Goal: Information Seeking & Learning: Check status

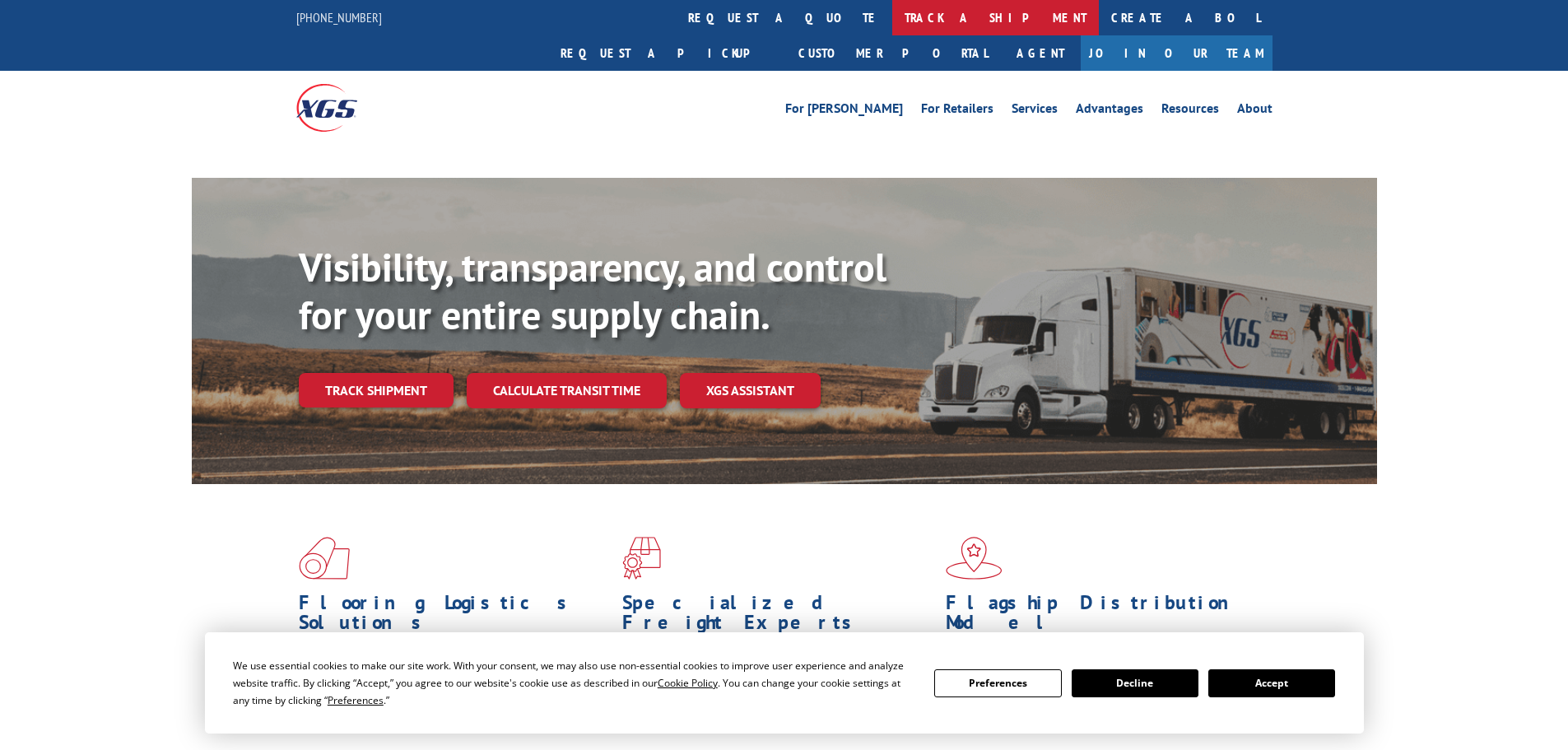
click at [892, 20] on link "track a shipment" at bounding box center [995, 18] width 207 height 35
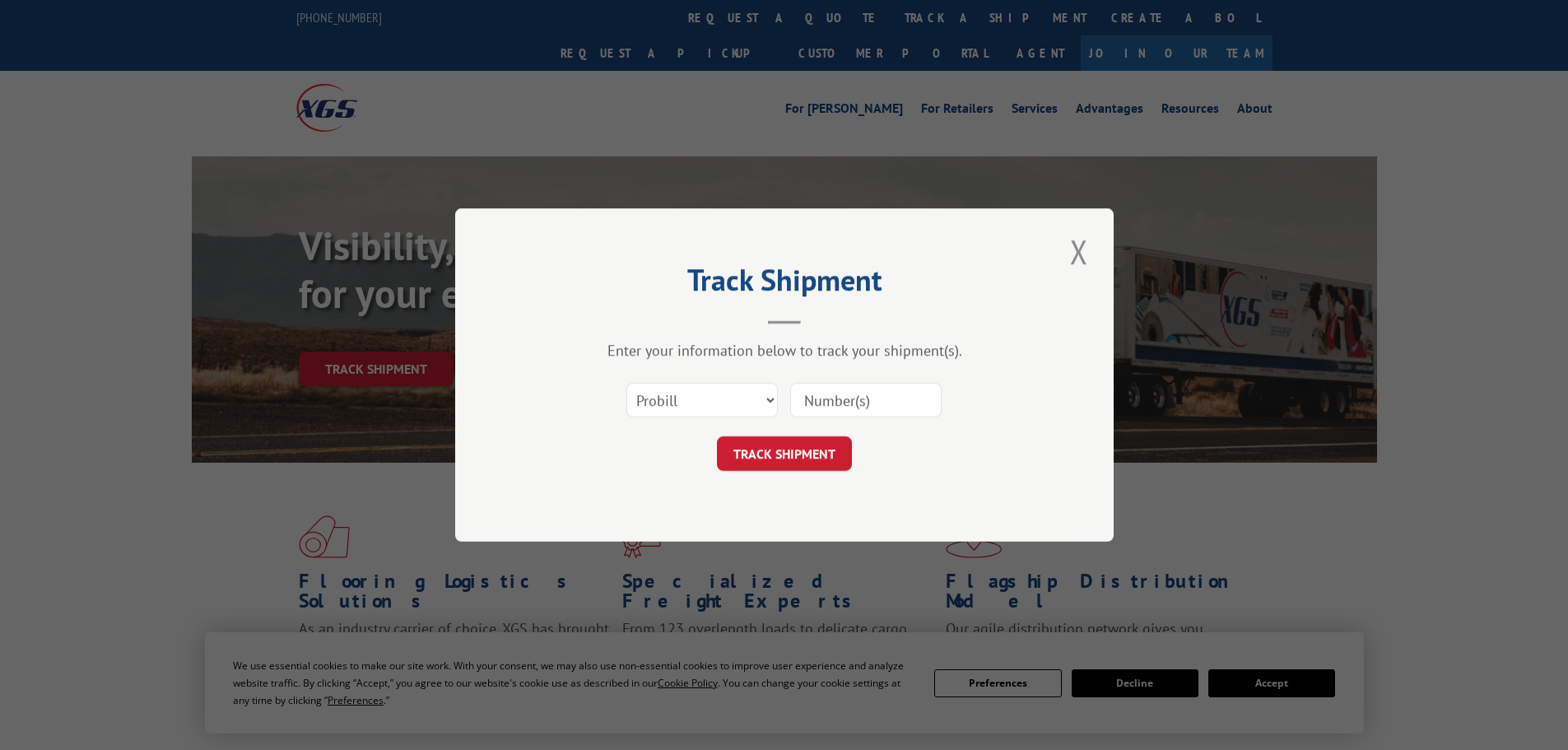
drag, startPoint x: 665, startPoint y: 394, endPoint x: 669, endPoint y: 407, distance: 13.6
click at [665, 394] on select "Select category... Probill BOL PO" at bounding box center [701, 399] width 151 height 34
select select "bol"
click at [626, 382] on select "Select category... Probill BOL PO" at bounding box center [701, 399] width 151 height 34
click at [817, 401] on input at bounding box center [866, 399] width 151 height 34
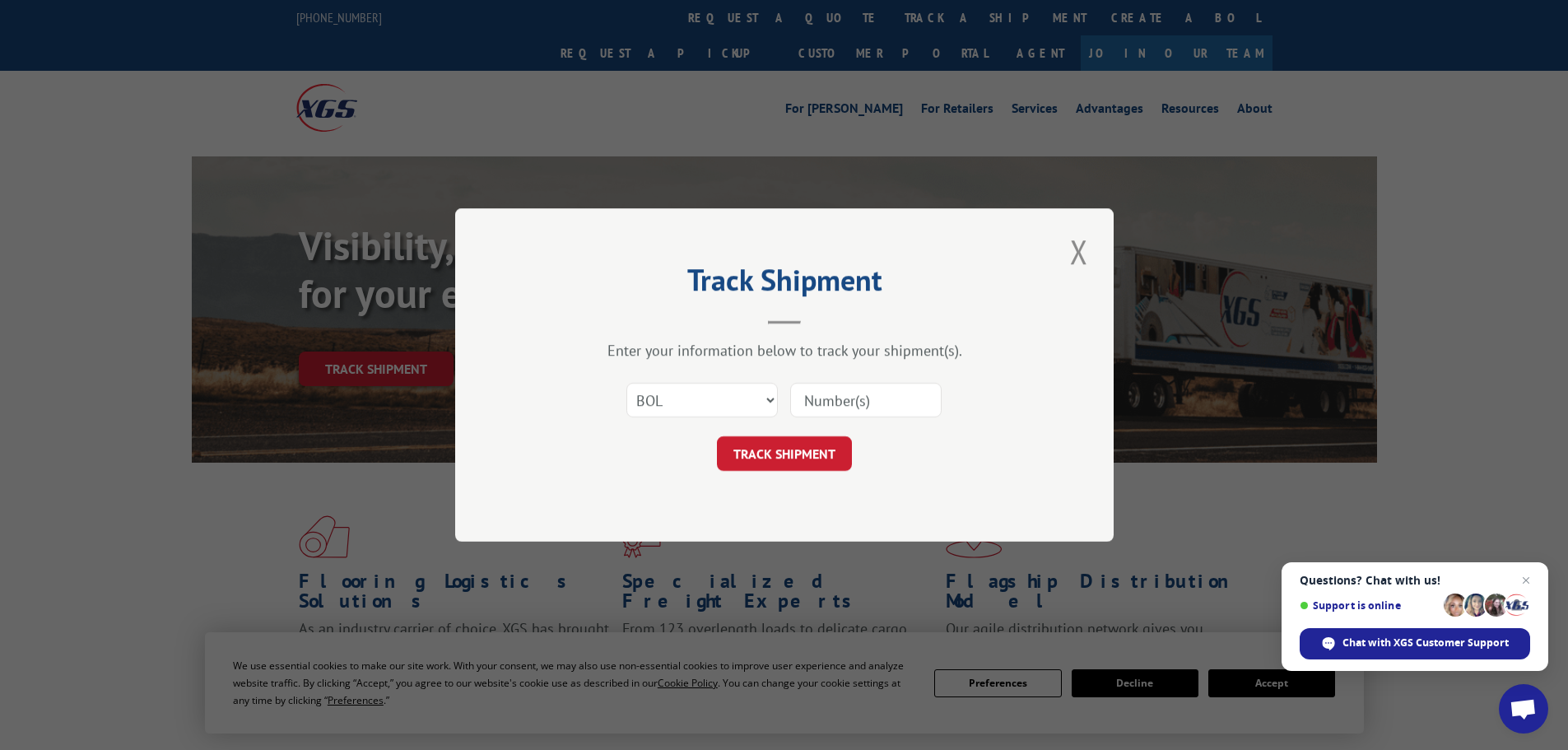
paste input "4843979"
type input "4843979"
click at [793, 469] on button "TRACK SHIPMENT" at bounding box center [784, 453] width 135 height 34
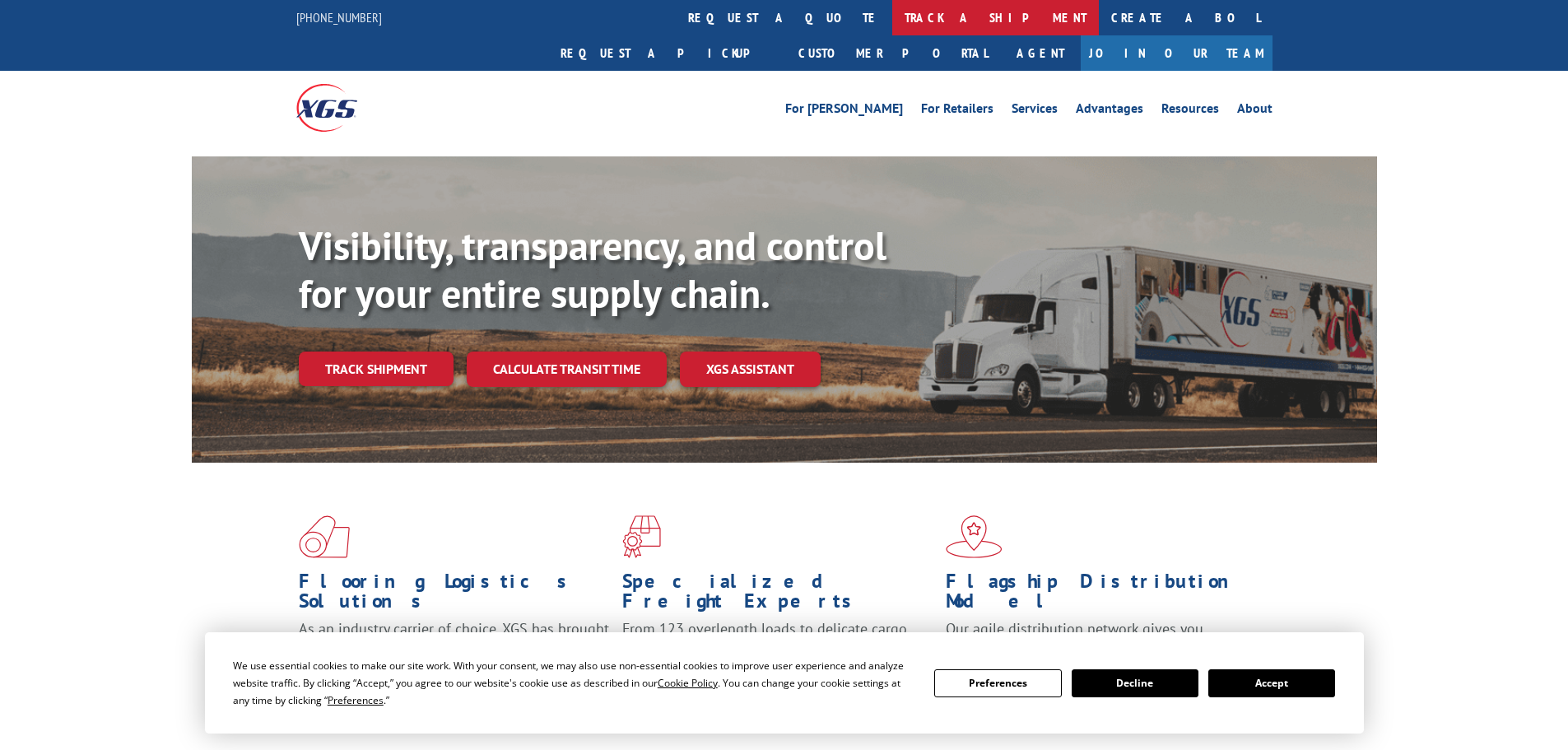
click at [892, 4] on link "track a shipment" at bounding box center [995, 18] width 207 height 35
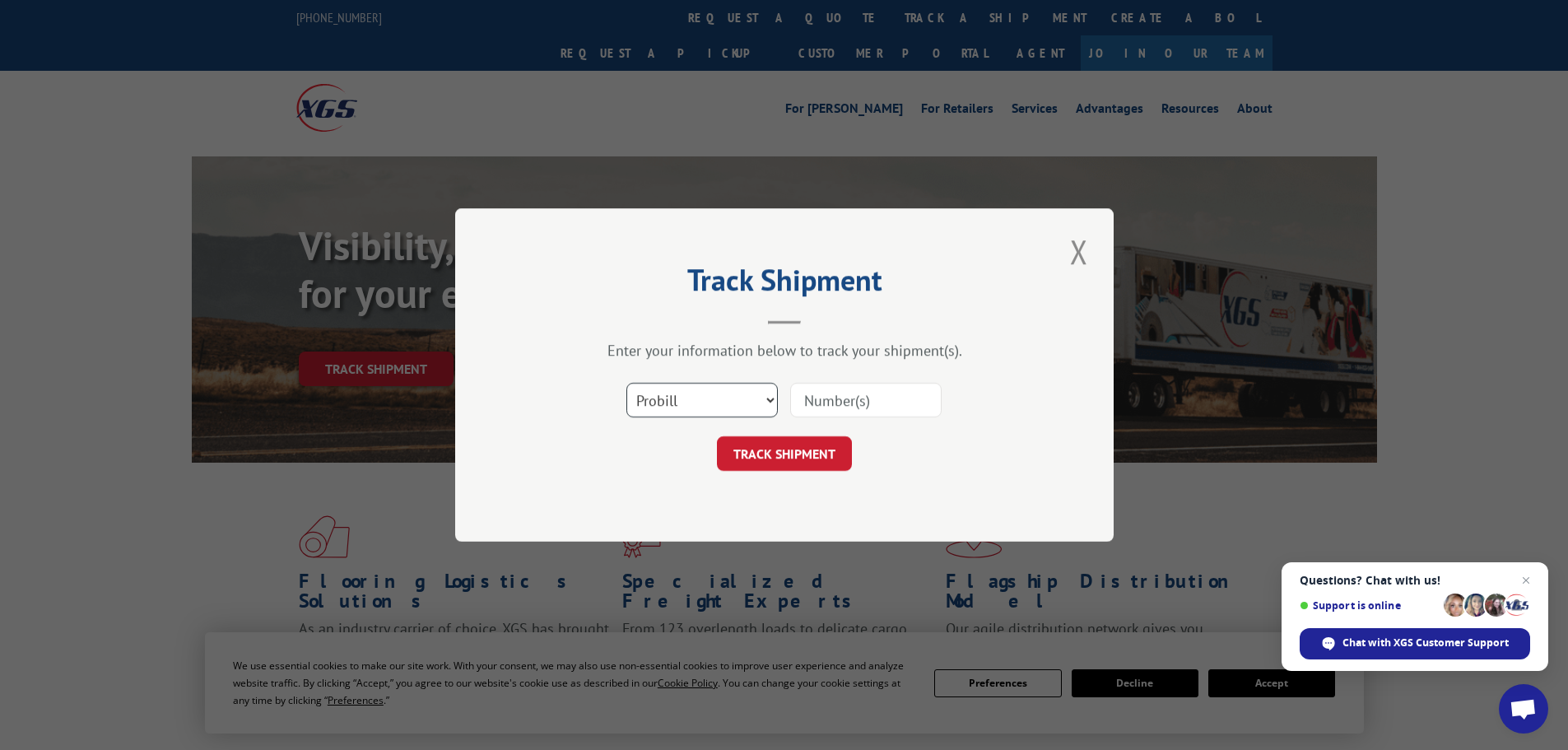
click at [713, 395] on select "Select category... Probill BOL PO" at bounding box center [701, 399] width 151 height 34
select select "bol"
click at [626, 382] on select "Select category... Probill BOL PO" at bounding box center [701, 399] width 151 height 34
click at [824, 402] on input at bounding box center [866, 399] width 151 height 34
paste input "5951161"
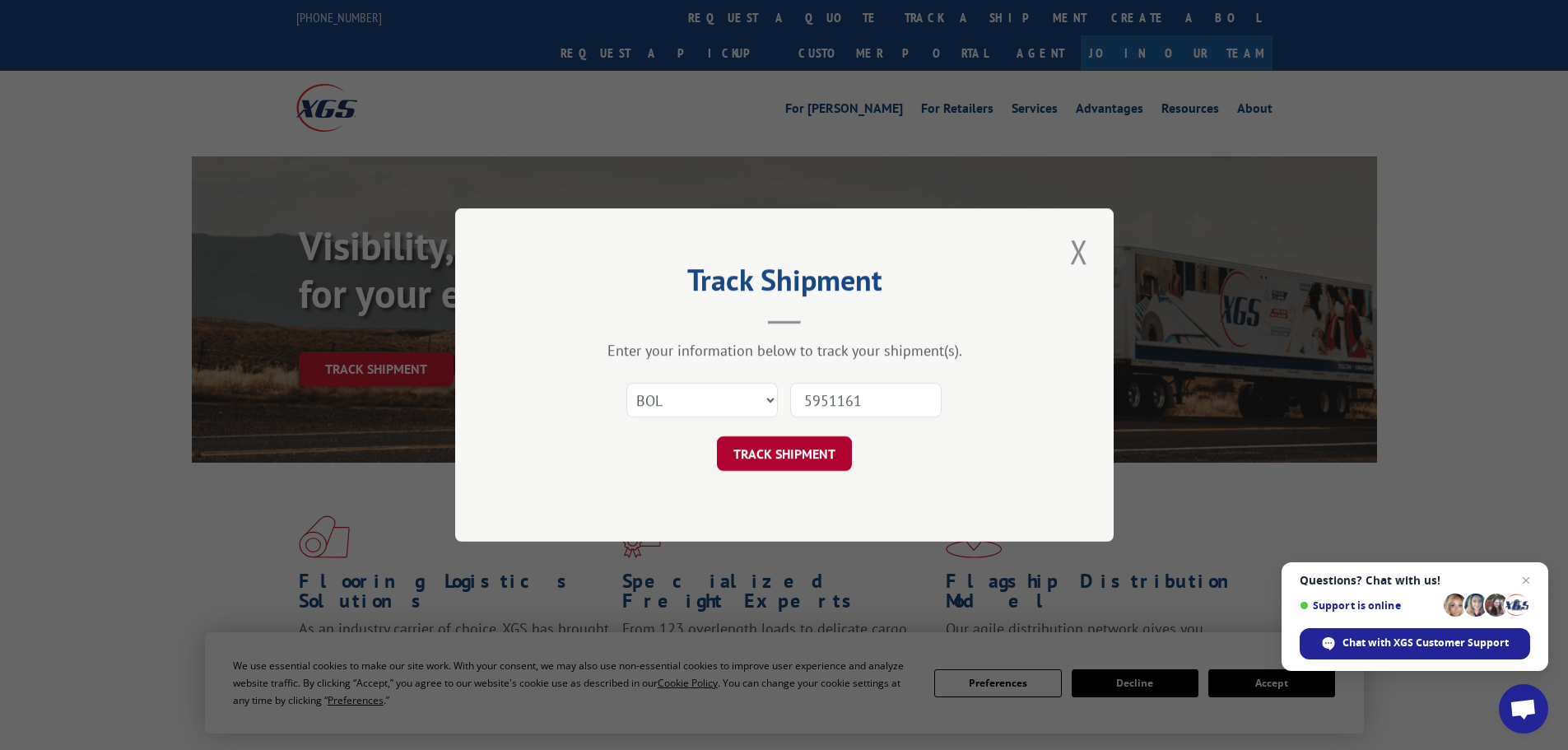
type input "5951161"
click at [794, 456] on button "TRACK SHIPMENT" at bounding box center [784, 453] width 135 height 34
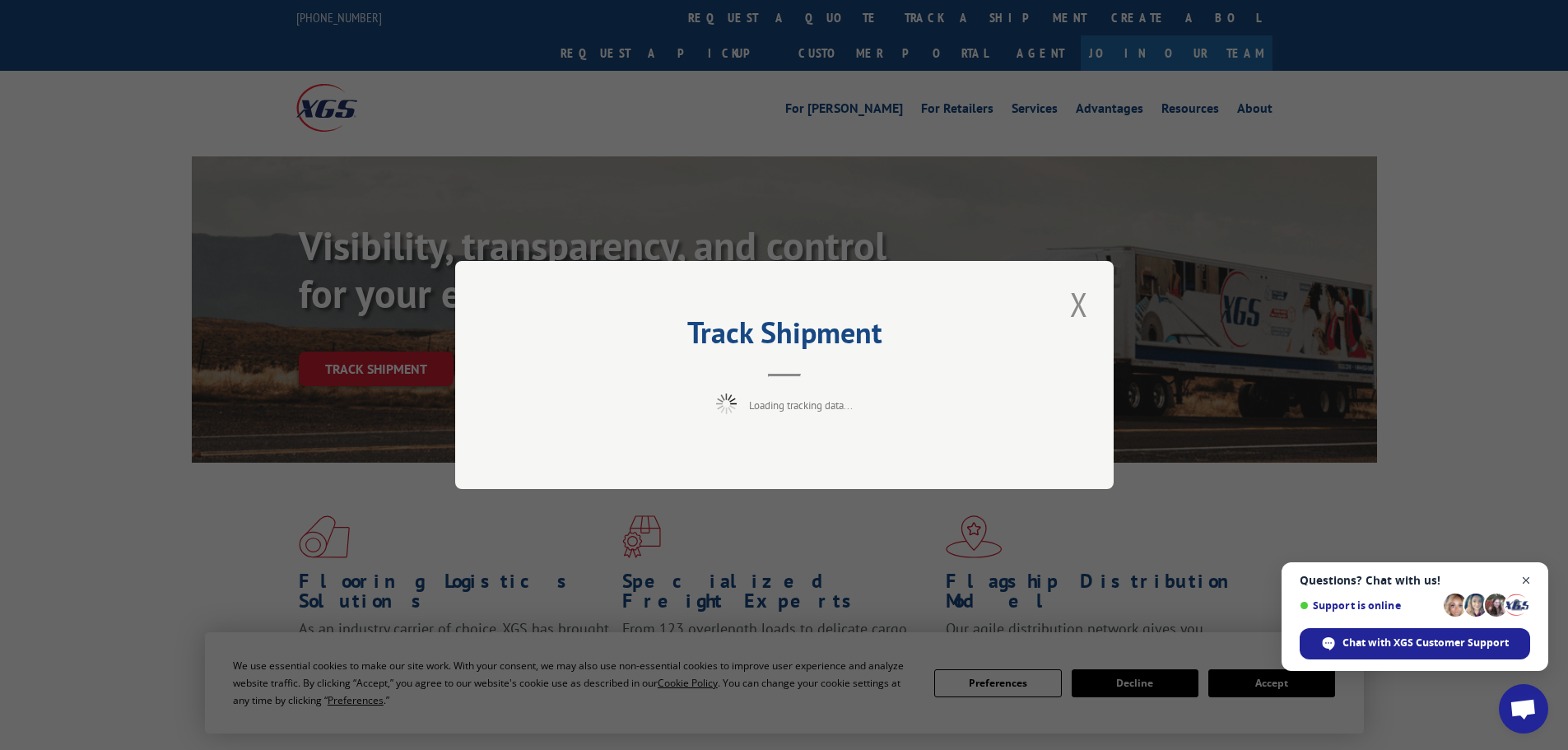
click at [1528, 582] on span "Open chat" at bounding box center [1526, 580] width 20 height 20
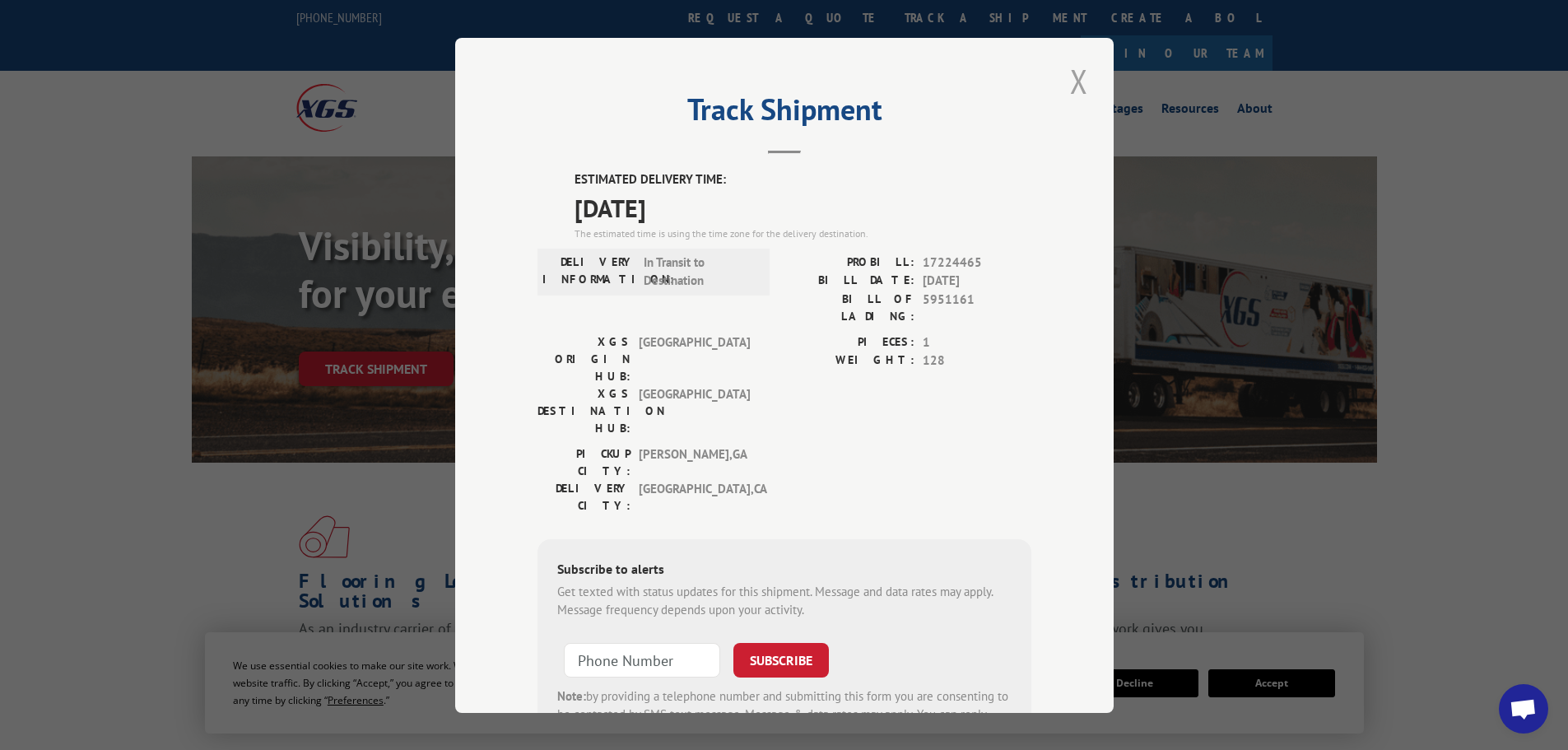
click at [1065, 76] on button "Close modal" at bounding box center [1079, 80] width 28 height 45
